Goal: Information Seeking & Learning: Learn about a topic

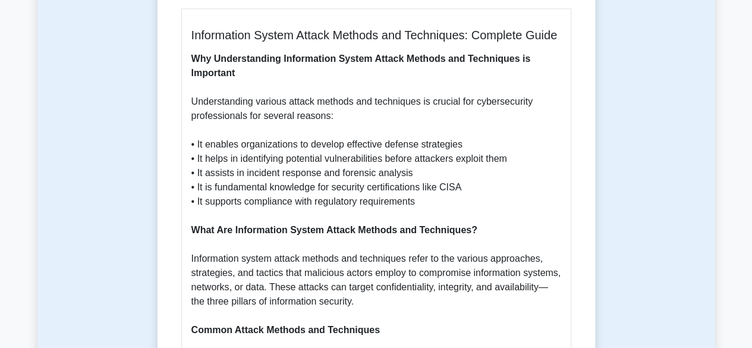
scroll to position [666, 0]
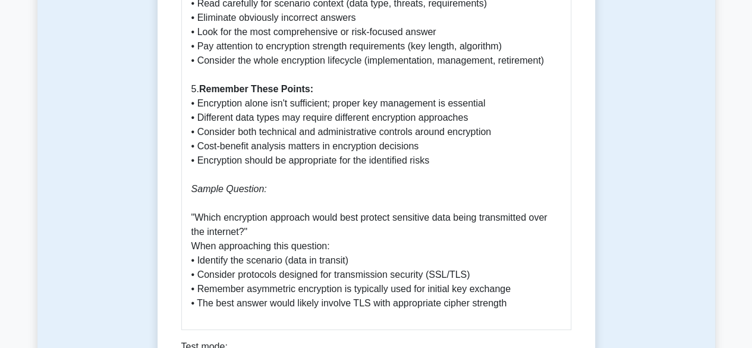
scroll to position [1590, 0]
